Goal: Task Accomplishment & Management: Complete application form

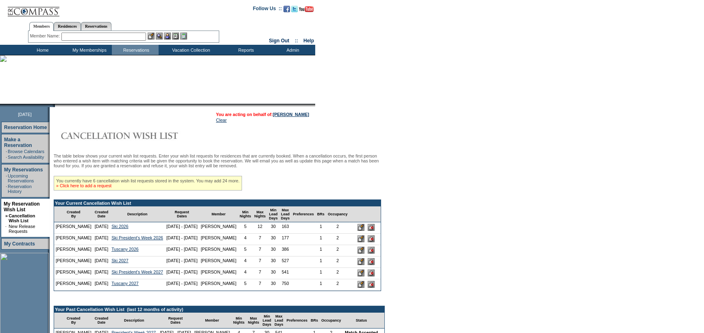
click at [111, 188] on link "» Click here to add a request" at bounding box center [83, 185] width 55 height 5
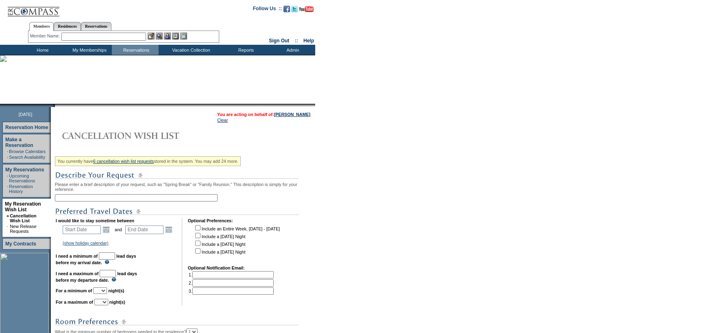
click at [87, 198] on input "text" at bounding box center [136, 197] width 163 height 7
type input "Grand Cayman Add On"
click at [109, 232] on link "Open the calendar popup." at bounding box center [106, 229] width 9 height 9
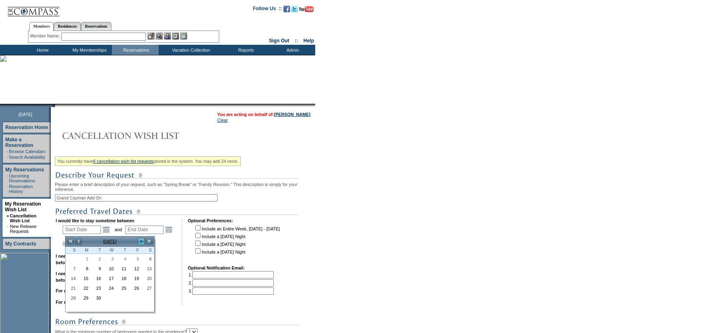
click at [141, 241] on link ">" at bounding box center [141, 241] width 8 height 8
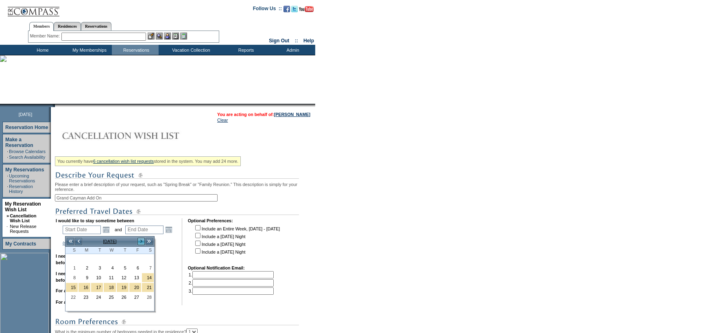
click at [141, 241] on link ">" at bounding box center [141, 241] width 8 height 8
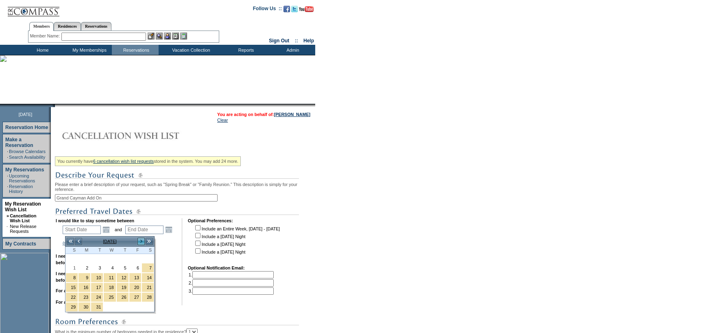
click at [141, 241] on link ">" at bounding box center [141, 241] width 8 height 8
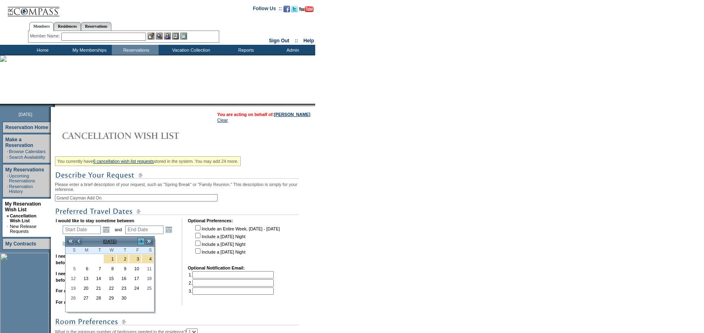
click at [141, 241] on link ">" at bounding box center [141, 241] width 8 height 8
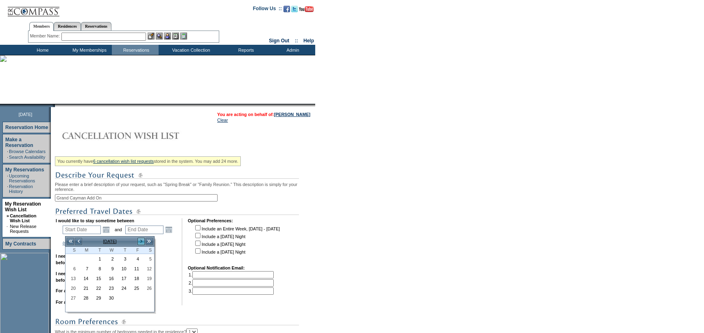
click at [141, 241] on link ">" at bounding box center [141, 241] width 8 height 8
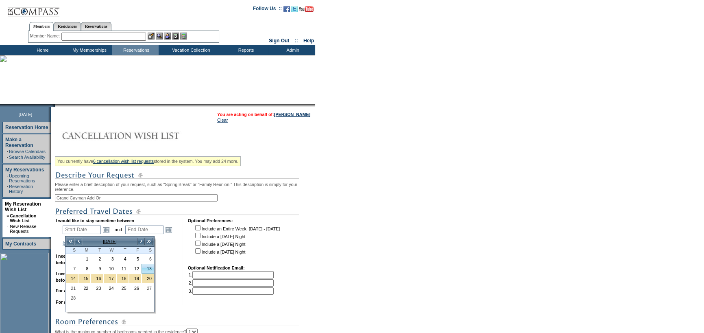
click at [151, 267] on link "13" at bounding box center [148, 268] width 12 height 9
type input "[DATE]"
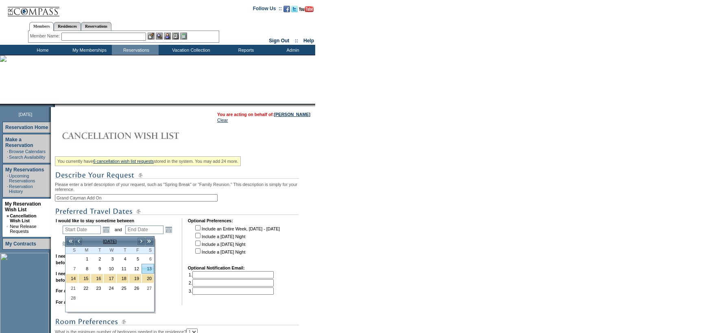
type input "530"
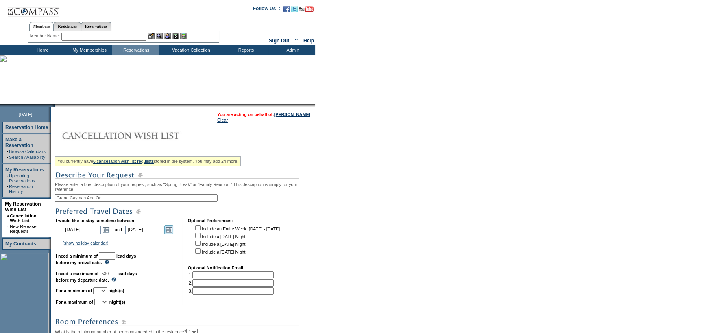
click at [173, 229] on link "Open the calendar popup." at bounding box center [168, 229] width 9 height 9
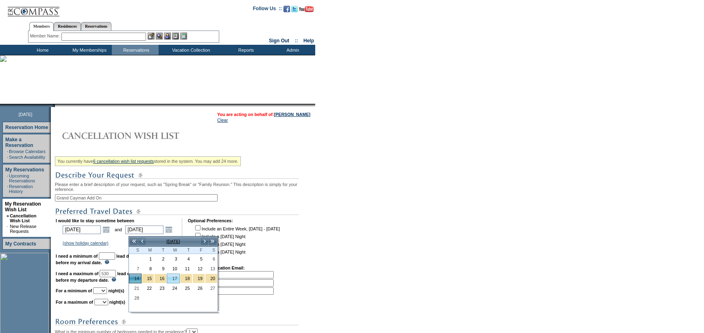
click at [172, 281] on link "17" at bounding box center [173, 278] width 12 height 9
type input "[DATE]"
type input "533"
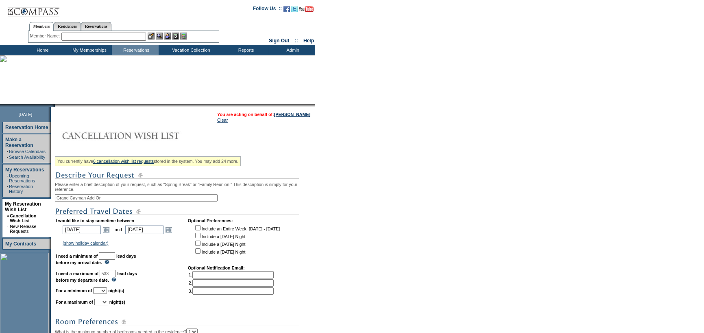
click at [115, 258] on input "text" at bounding box center [107, 255] width 16 height 7
type input "30"
click at [172, 234] on link "Open the calendar popup." at bounding box center [168, 229] width 9 height 9
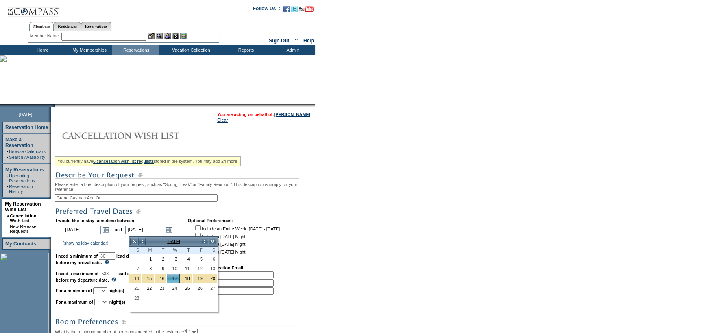
click at [372, 208] on form "Follow Us ::" at bounding box center [352, 264] width 704 height 528
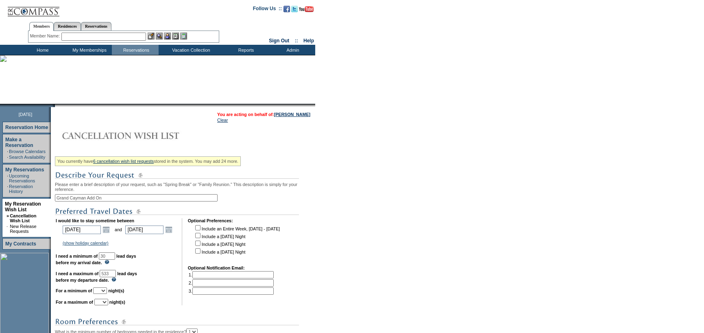
click at [107, 294] on select "1 2 3 4 5 6 7 8 9 10 11 12 13 14" at bounding box center [100, 290] width 14 height 7
select select "3"
click at [103, 290] on select "1 2 3 4 5 6 7 8 9 10 11 12 13 14" at bounding box center [100, 290] width 14 height 7
click at [108, 305] on select "1 2 3 4 5 6 7 8 9 10 11 12 13 14" at bounding box center [101, 302] width 14 height 7
select select "4"
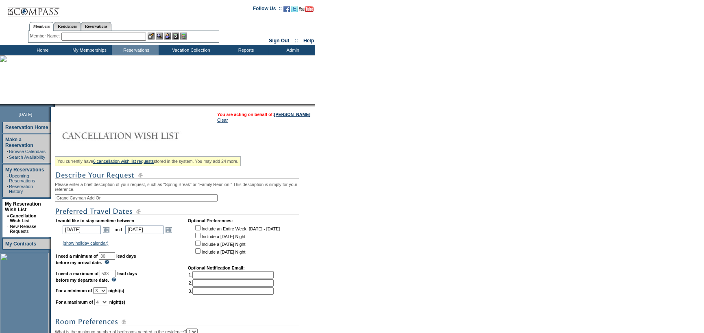
click at [104, 302] on select "1 2 3 4 5 6 7 8 9 10 11 12 13 14" at bounding box center [101, 302] width 14 height 7
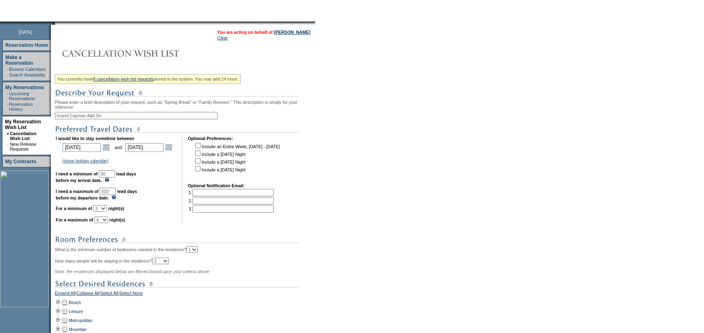
scroll to position [163, 0]
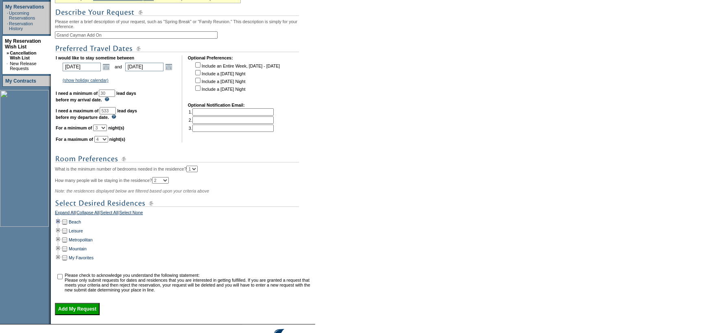
click at [61, 225] on td at bounding box center [58, 221] width 7 height 9
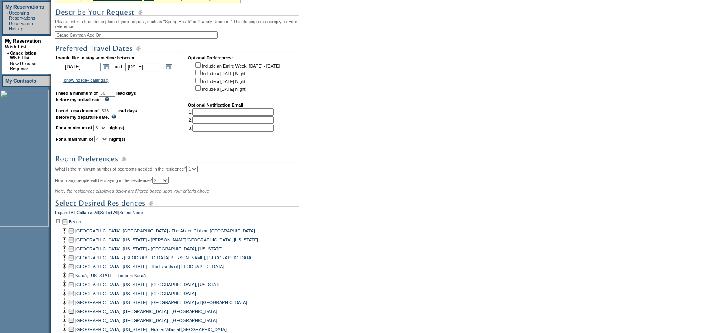
click at [74, 262] on td at bounding box center [71, 257] width 7 height 9
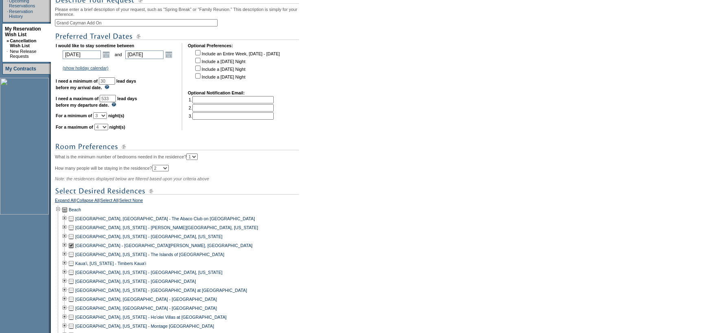
scroll to position [407, 0]
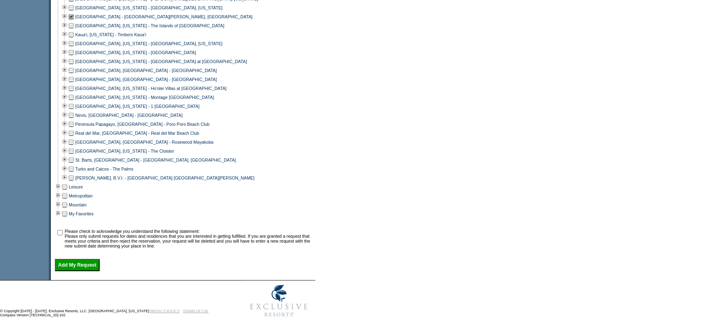
click at [61, 234] on input "checkbox" at bounding box center [59, 232] width 5 height 5
checkbox input "true"
click at [79, 269] on input "Add My Request" at bounding box center [77, 265] width 45 height 12
